Goal: Transaction & Acquisition: Obtain resource

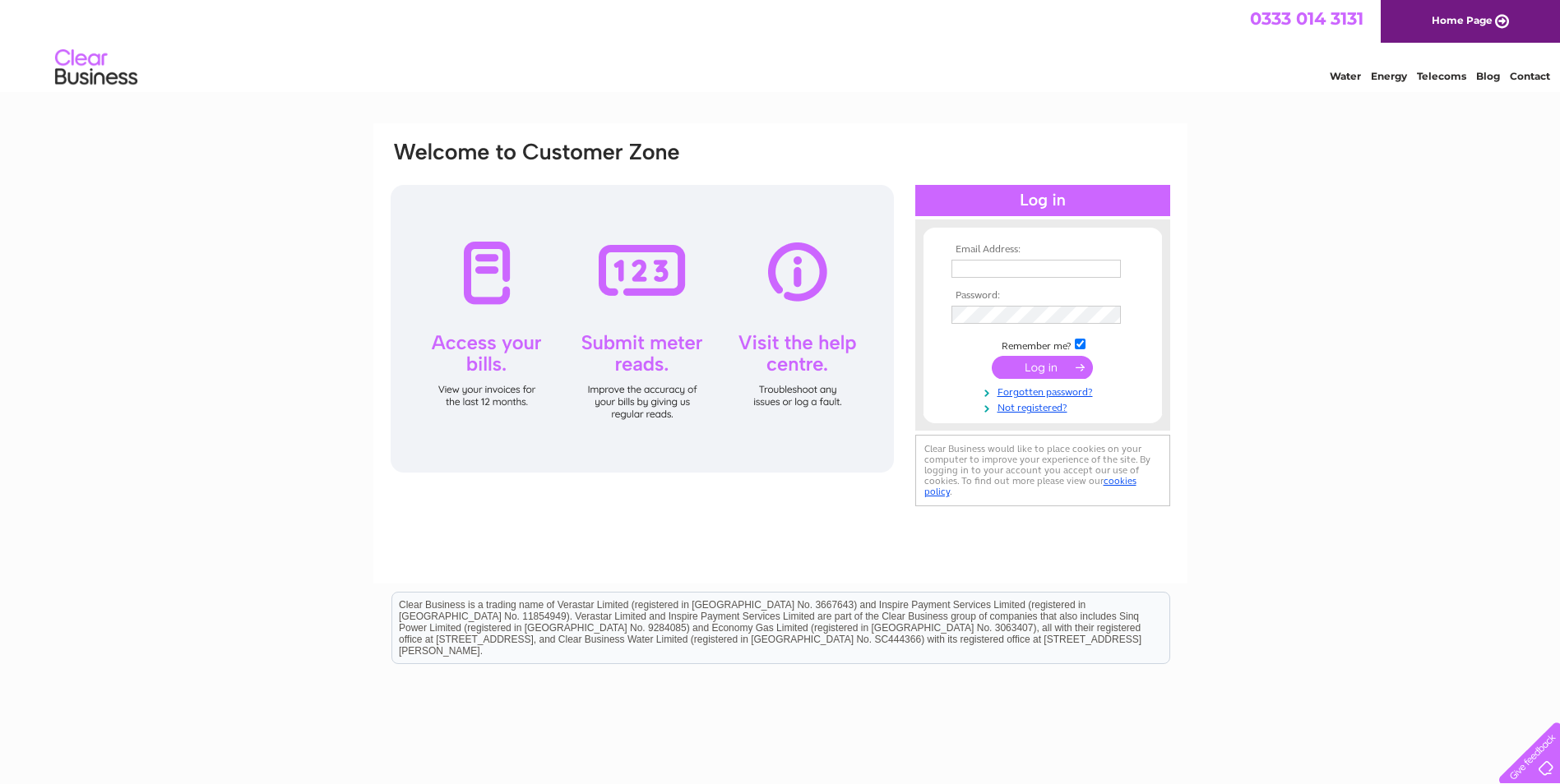
type input "[PERSON_NAME][EMAIL_ADDRESS][DOMAIN_NAME]"
click at [1043, 369] on input "submit" at bounding box center [1041, 367] width 101 height 23
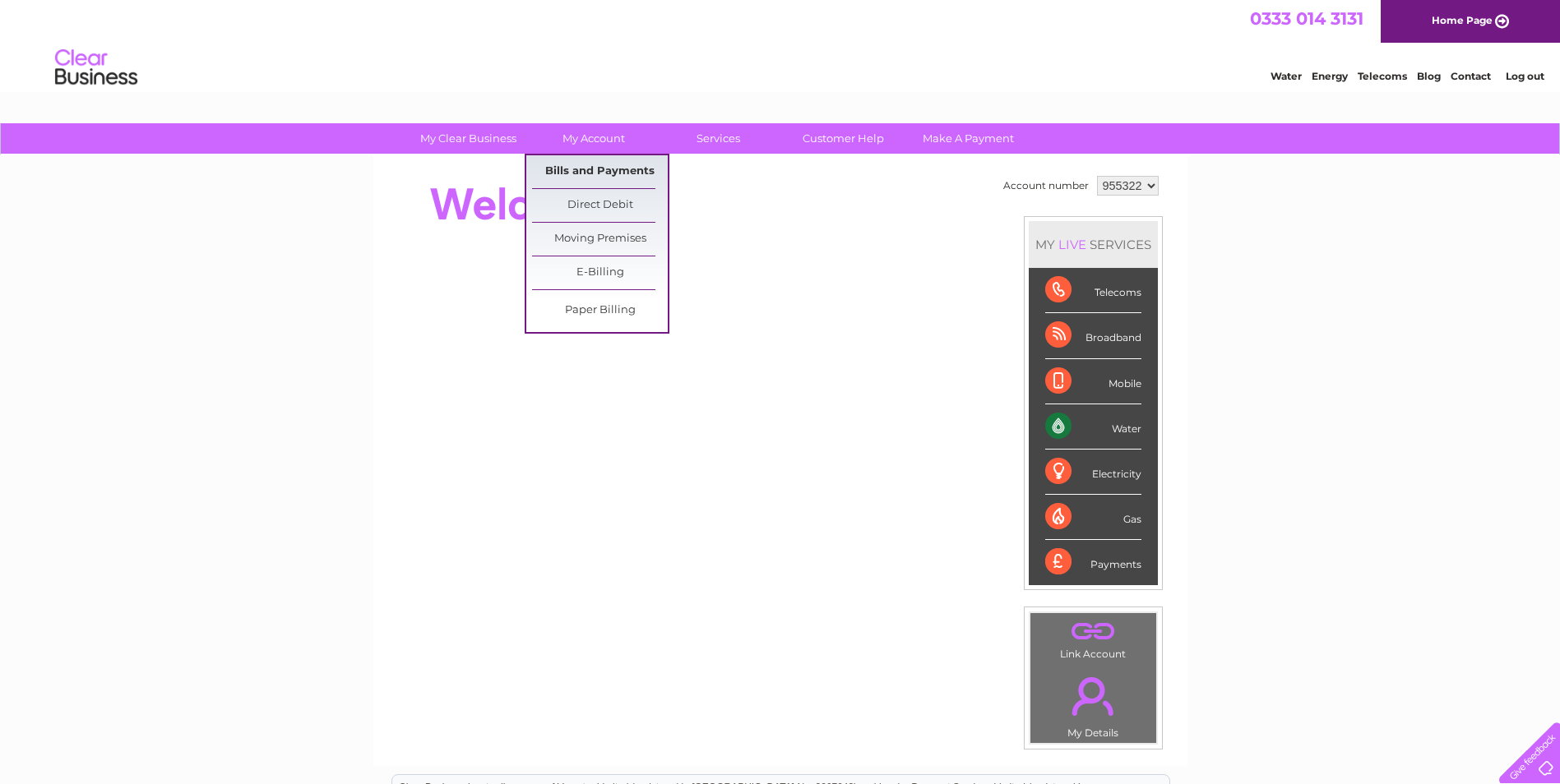
click at [585, 174] on link "Bills and Payments" at bounding box center [600, 172] width 135 height 33
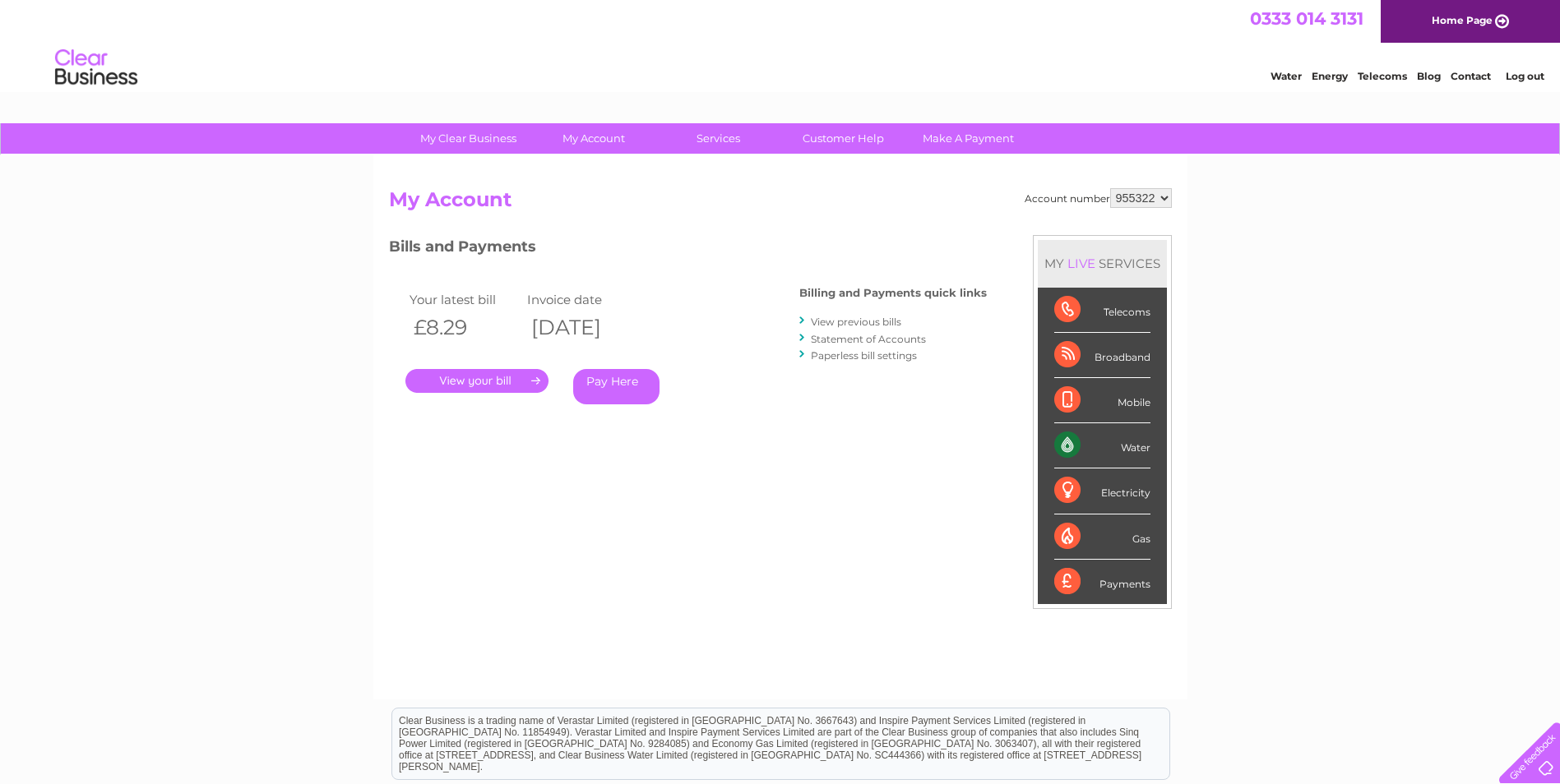
click at [532, 378] on link "." at bounding box center [477, 381] width 143 height 24
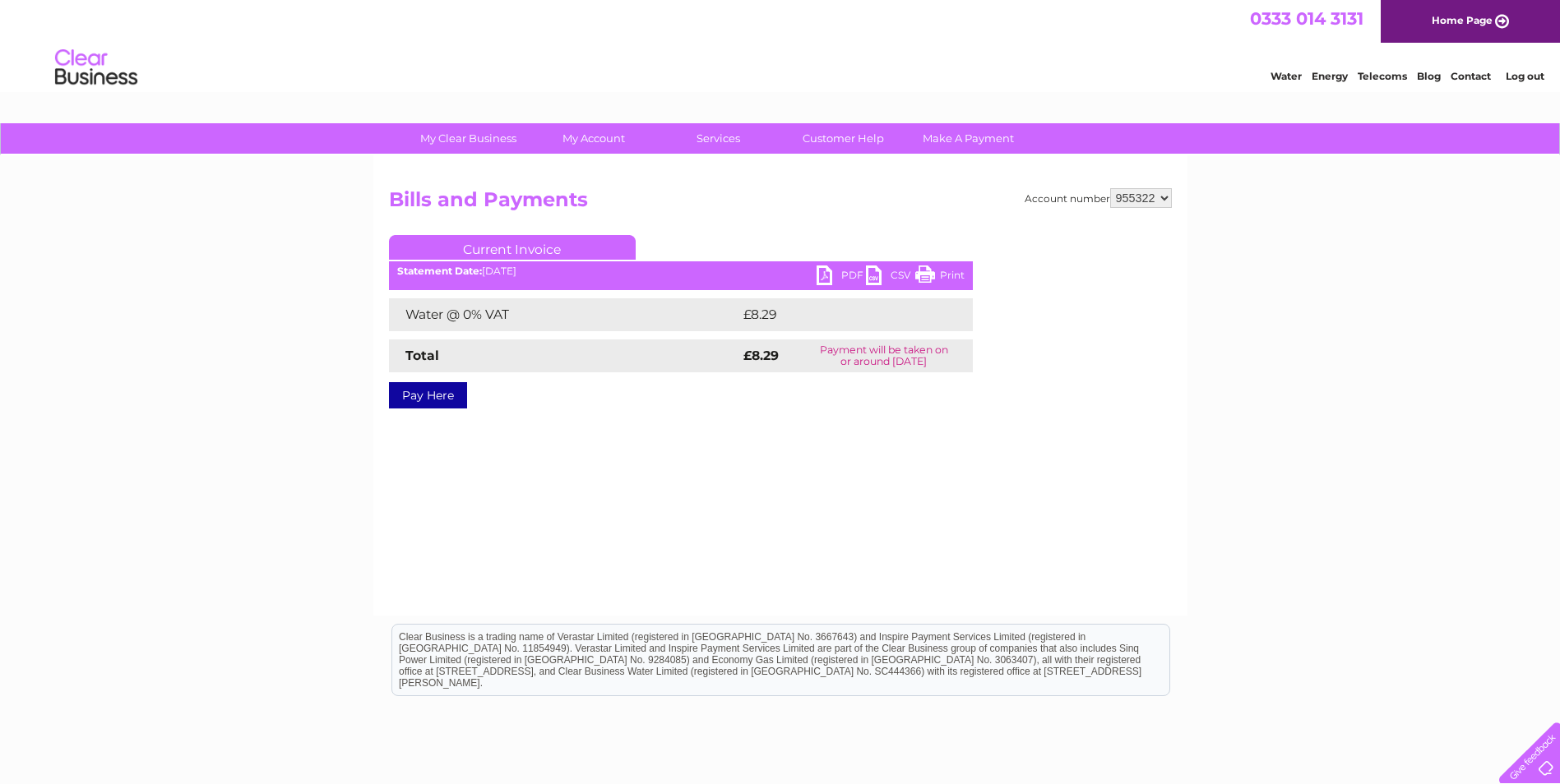
click at [852, 271] on link "PDF" at bounding box center [840, 278] width 49 height 24
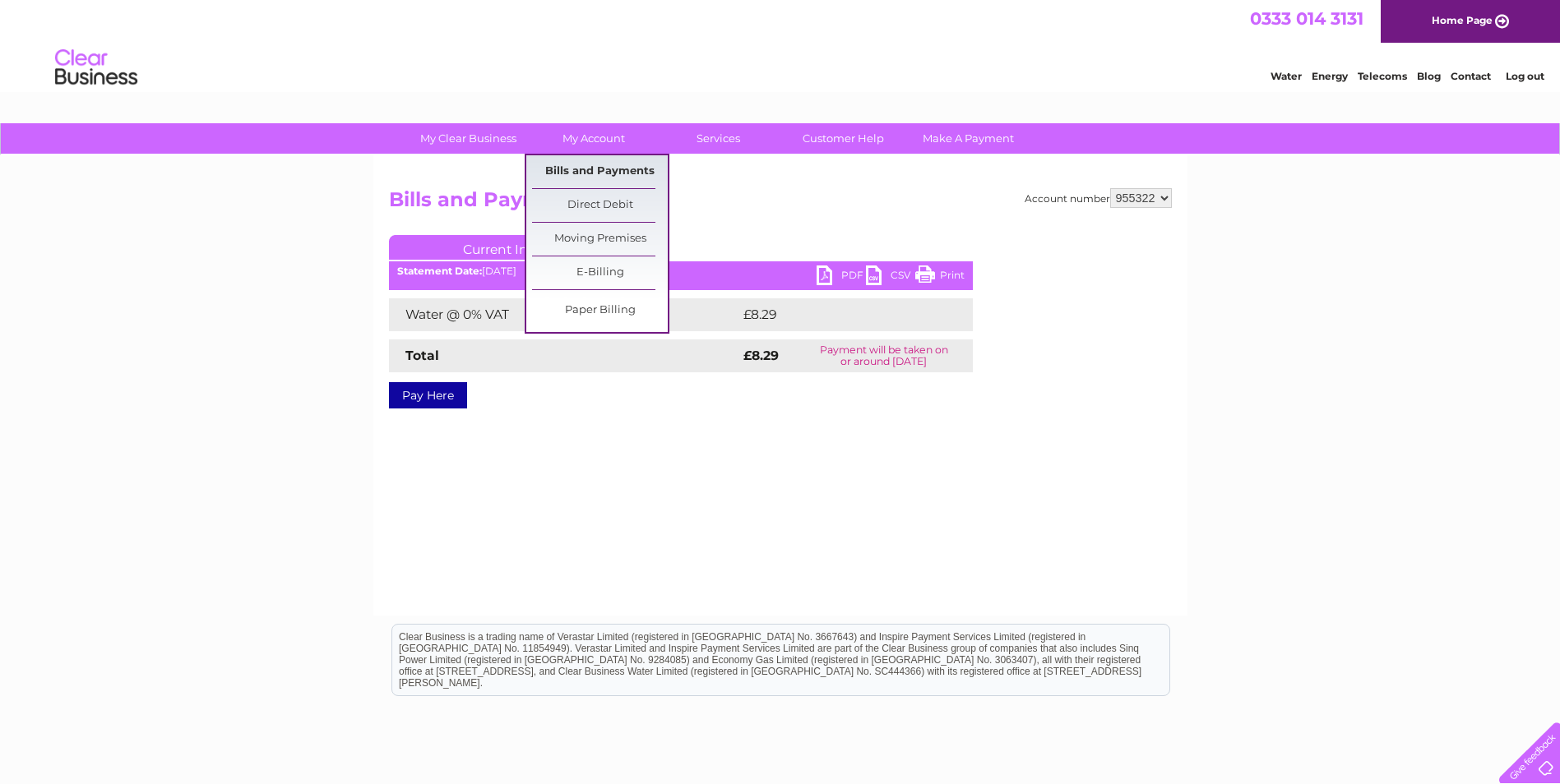
click at [596, 166] on link "Bills and Payments" at bounding box center [600, 172] width 135 height 33
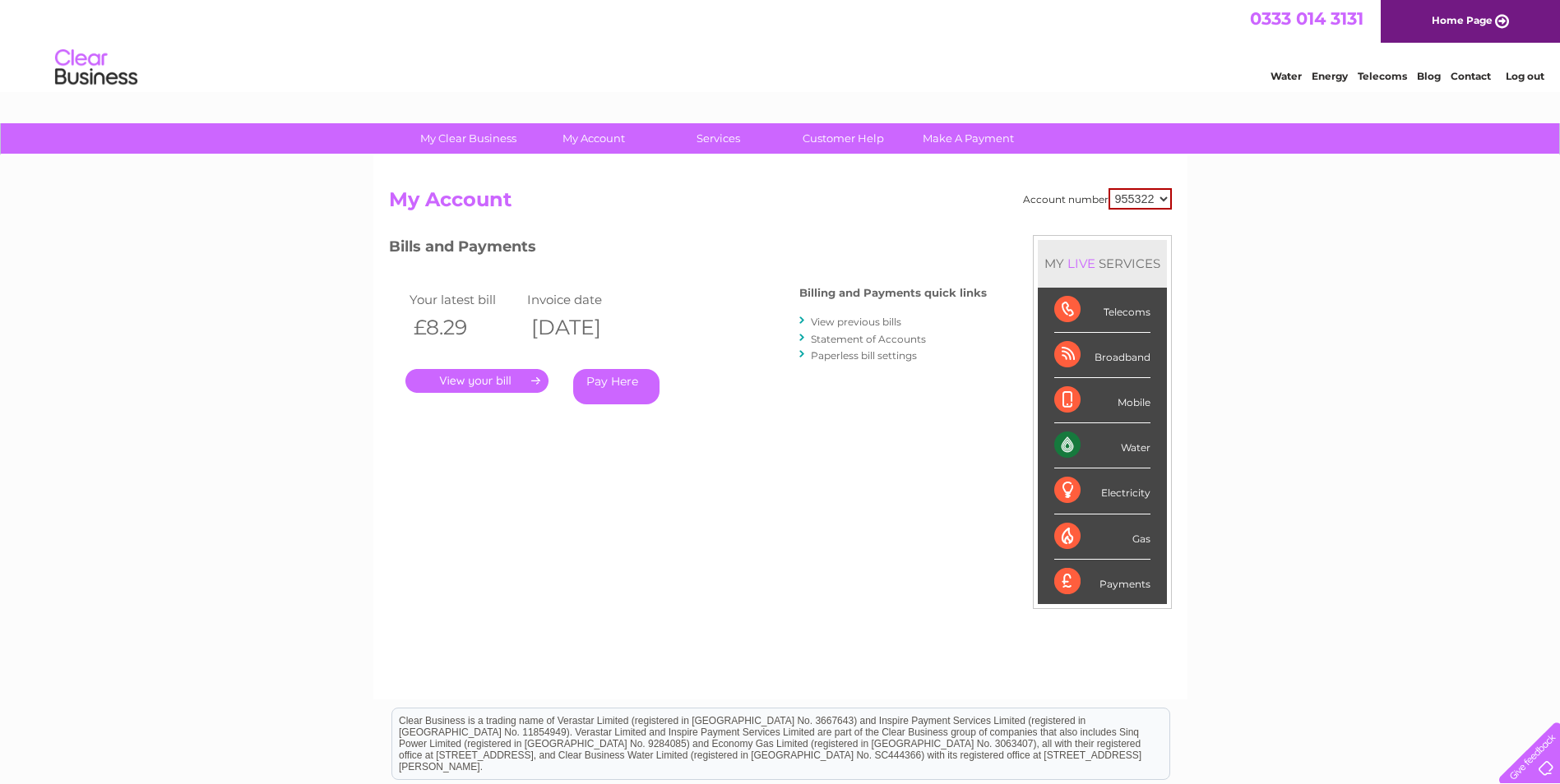
click at [878, 325] on link "View previous bills" at bounding box center [856, 322] width 91 height 12
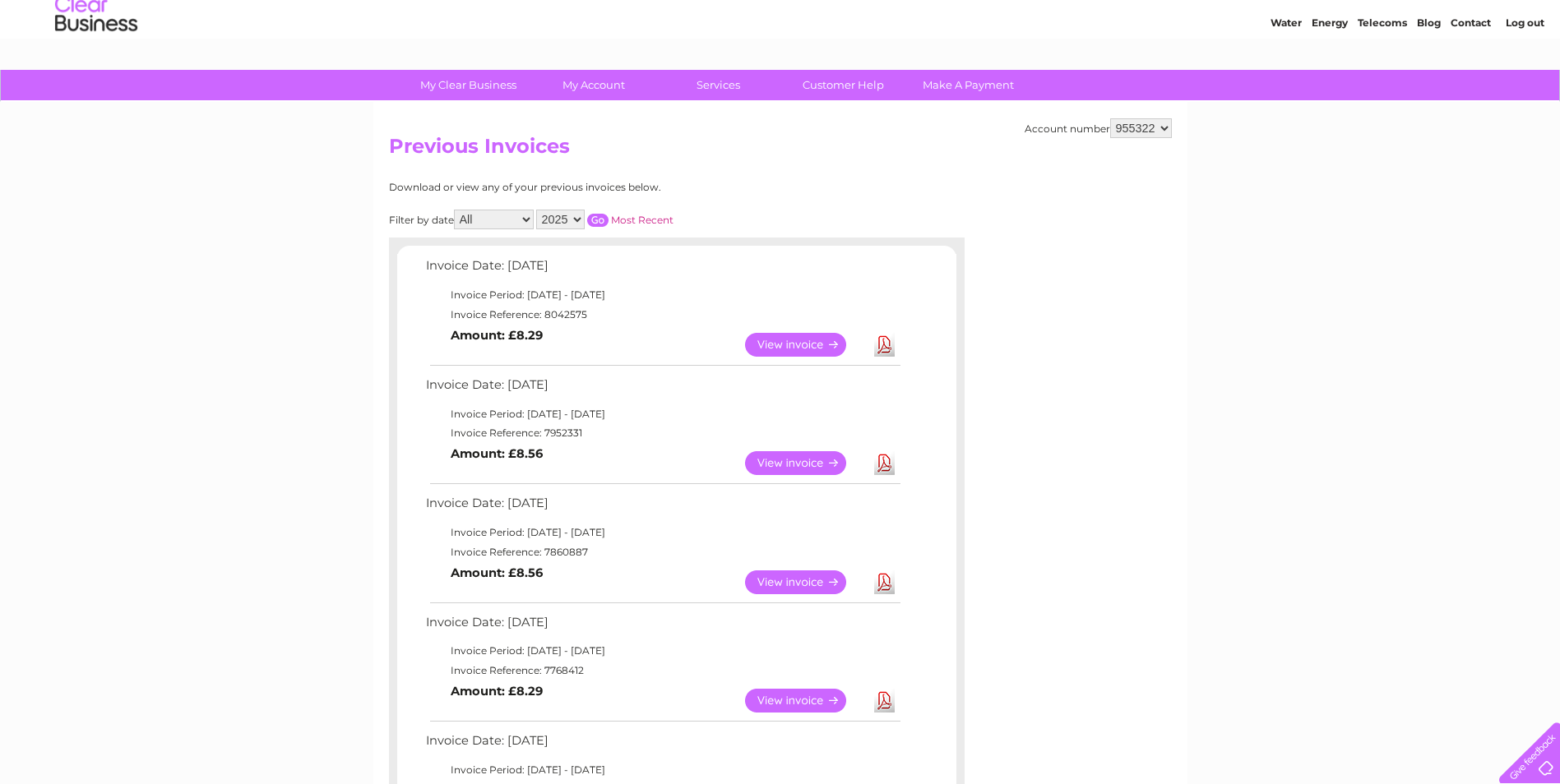
scroll to position [82, 0]
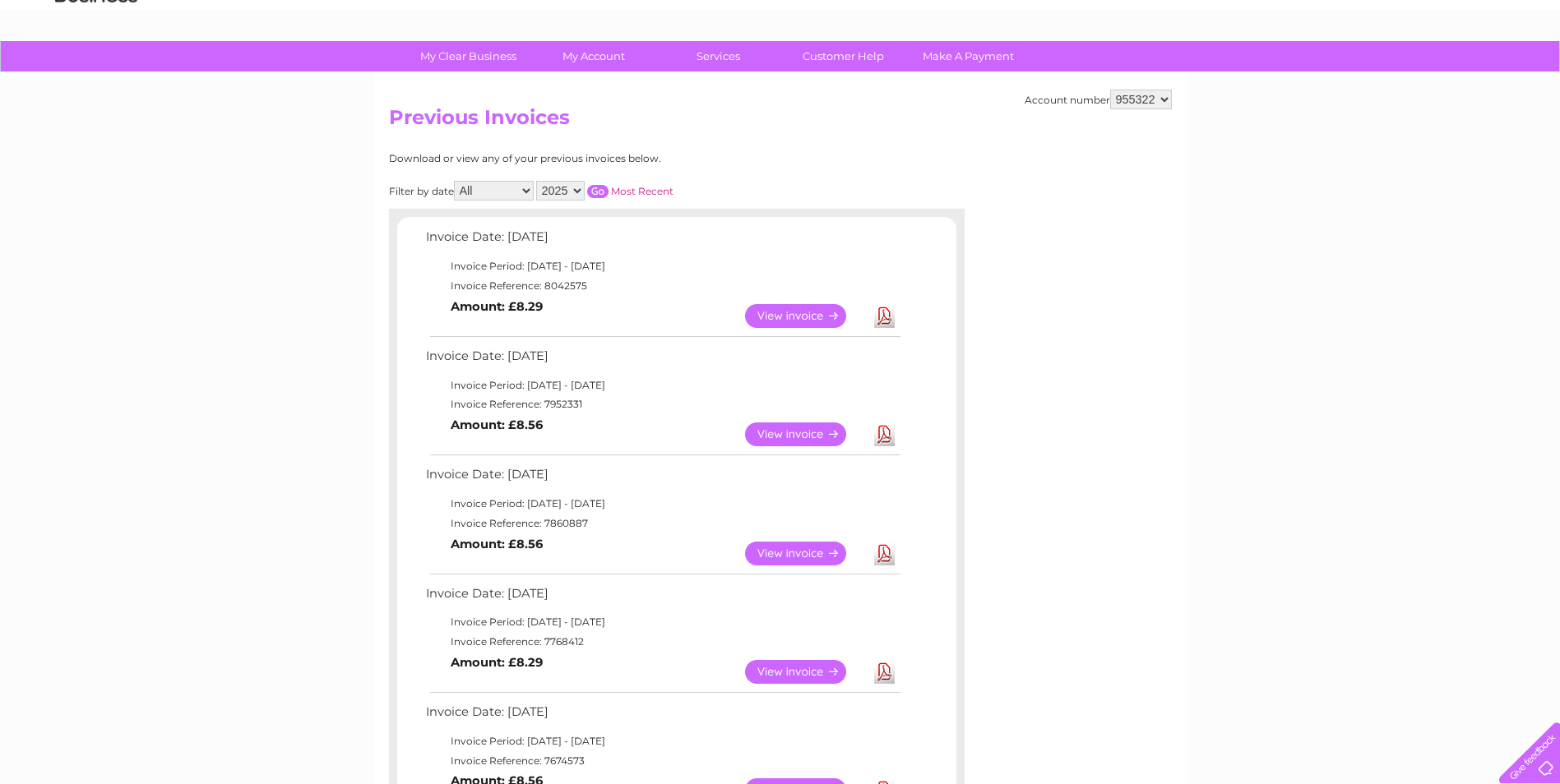
click at [786, 431] on link "View" at bounding box center [805, 435] width 121 height 24
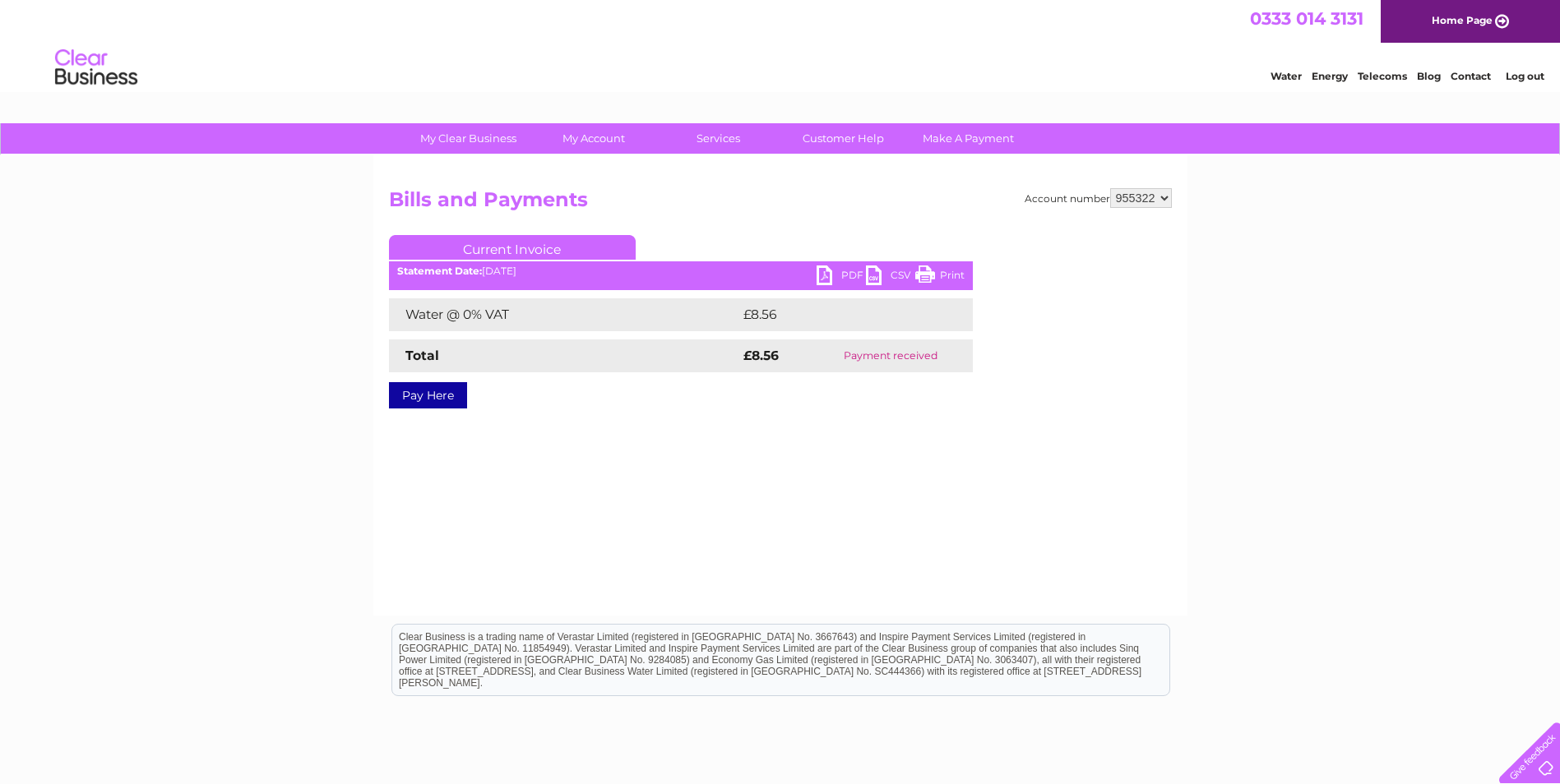
click at [841, 277] on link "PDF" at bounding box center [840, 278] width 49 height 24
